Goal: Find specific page/section: Find specific page/section

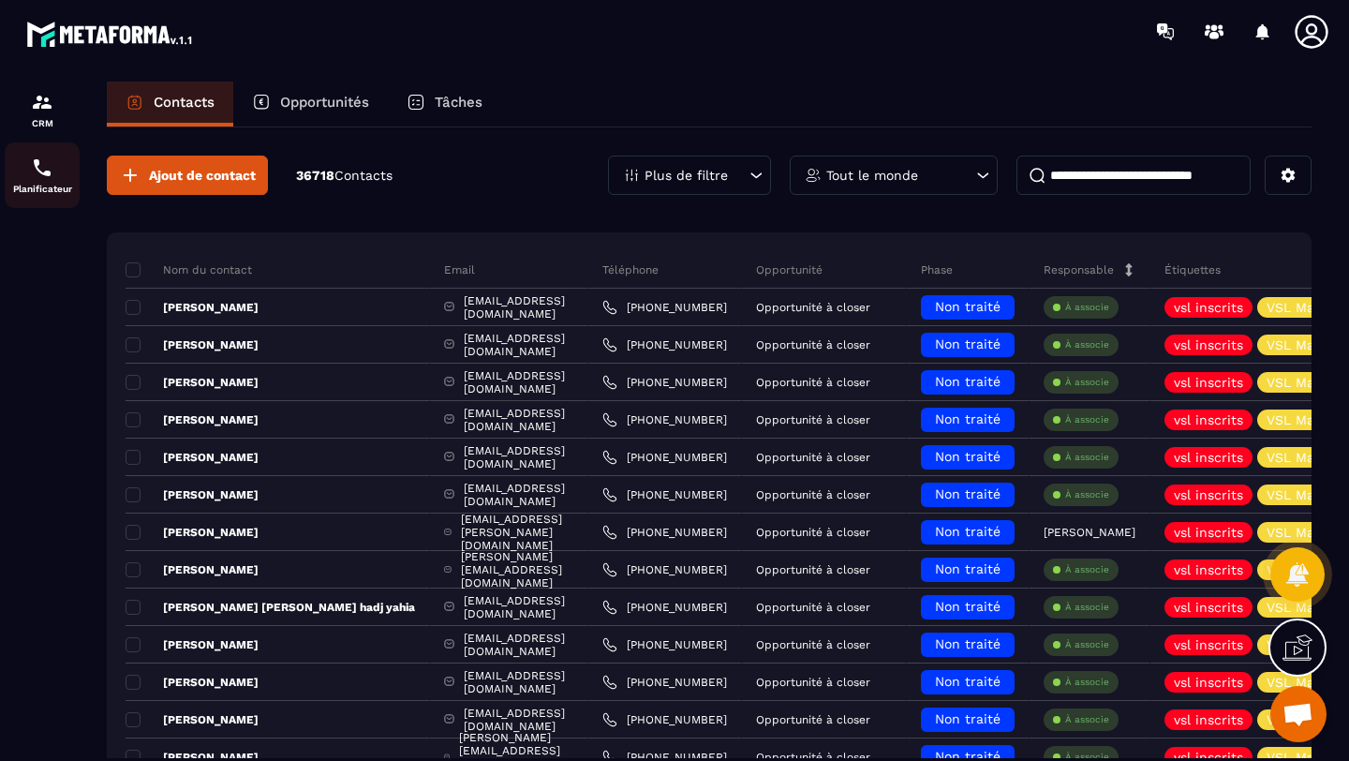
click at [39, 174] on img at bounding box center [42, 167] width 22 height 22
